Goal: Communication & Community: Ask a question

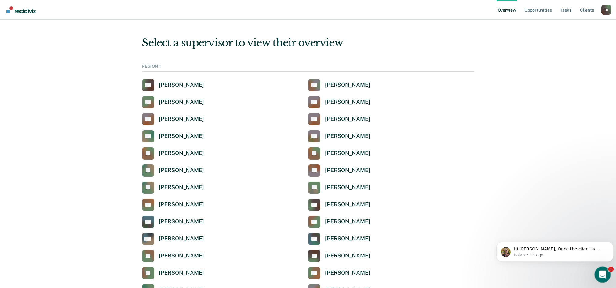
click at [605, 270] on div "Open Intercom Messenger" at bounding box center [602, 274] width 20 height 20
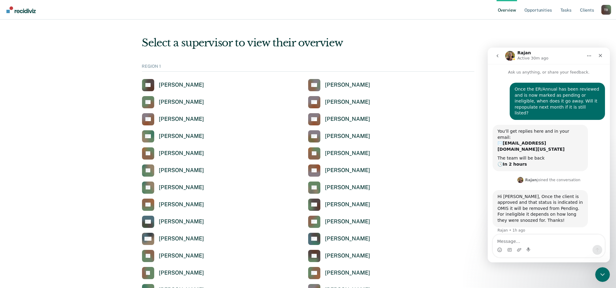
scroll to position [1, 0]
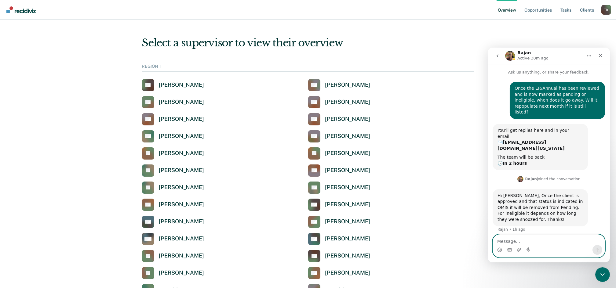
click at [514, 240] on textarea "Message…" at bounding box center [549, 240] width 112 height 10
type textarea "So, it will never go away completely?"
click at [597, 249] on icon "Send a message…" at bounding box center [597, 250] width 3 height 4
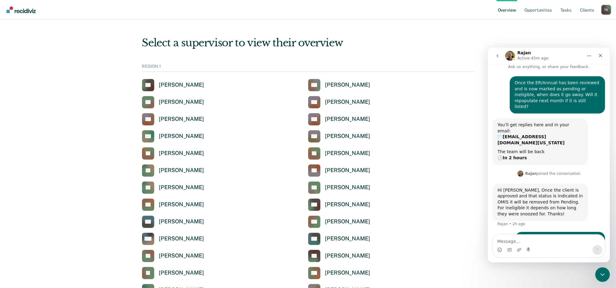
drag, startPoint x: 460, startPoint y: 72, endPoint x: 462, endPoint y: 74, distance: 3.2
click at [460, 73] on div "REGION 1 LA [PERSON_NAME] AA [PERSON_NAME] TB [PERSON_NAME] KB [PERSON_NAME] SB…" at bounding box center [308, 249] width 332 height 370
